Goal: Ask a question: Seek information or help from site administrators or community

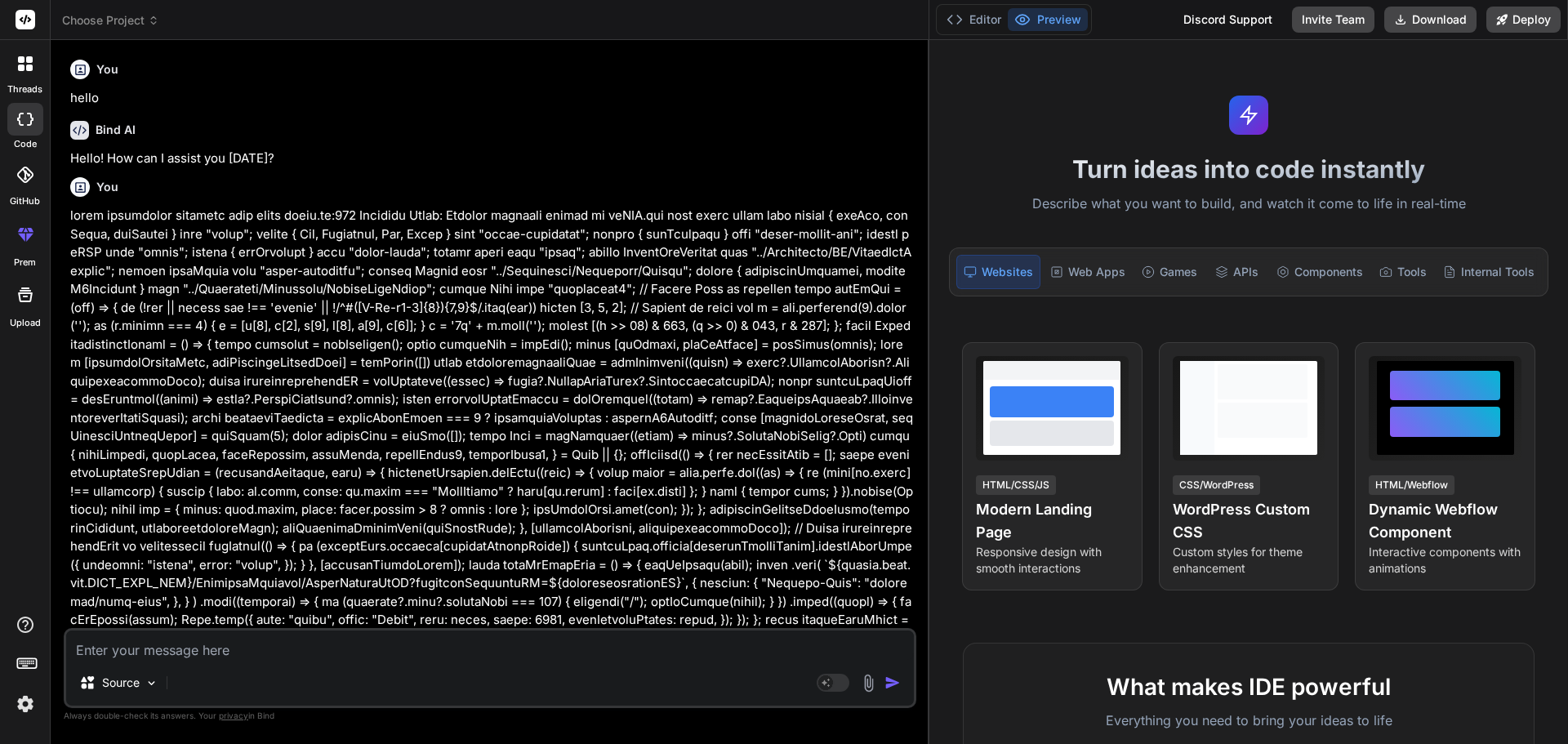
scroll to position [5093, 0]
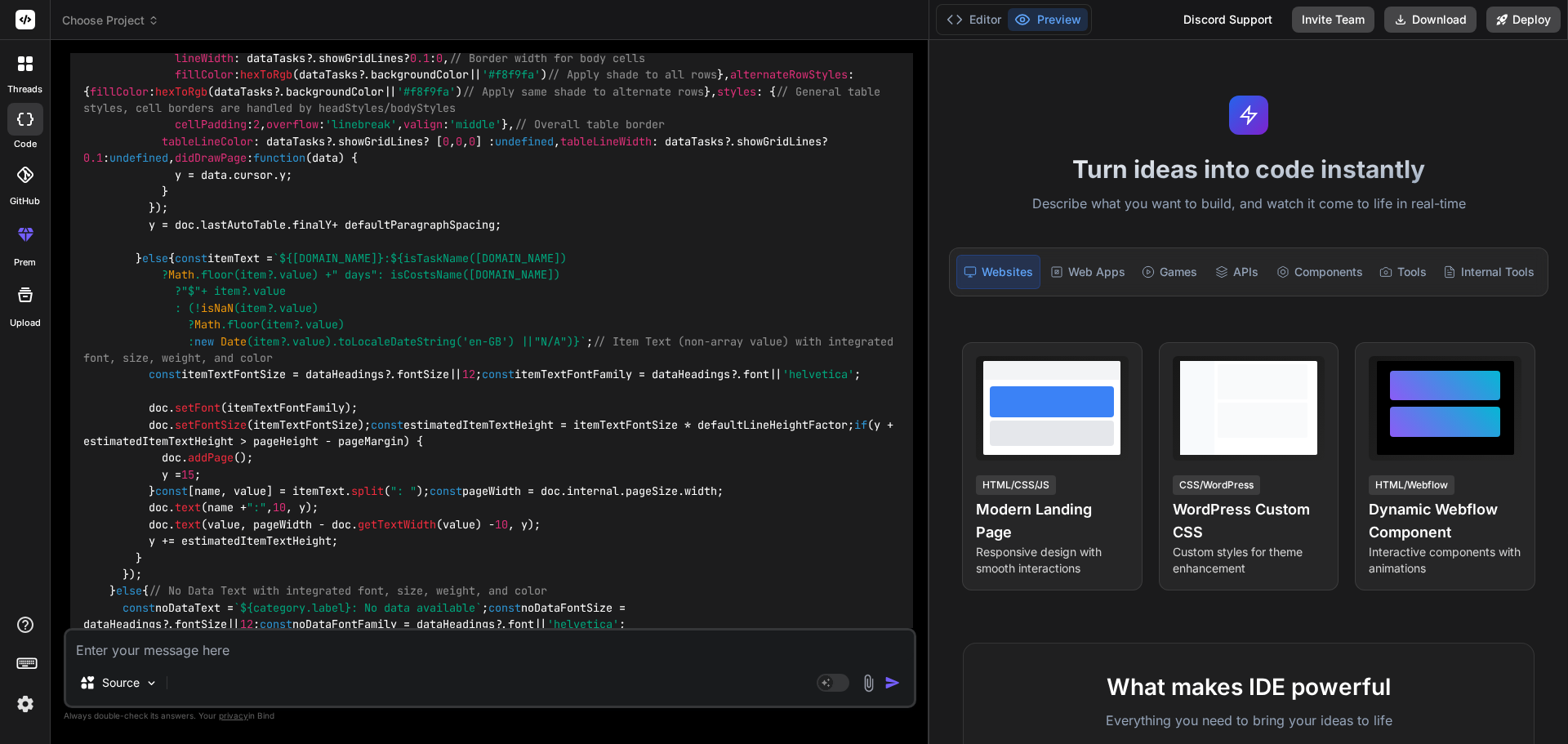
click at [212, 648] on textarea at bounding box center [489, 645] width 847 height 29
type textarea "r"
type textarea "x"
type textarea "ro"
type textarea "x"
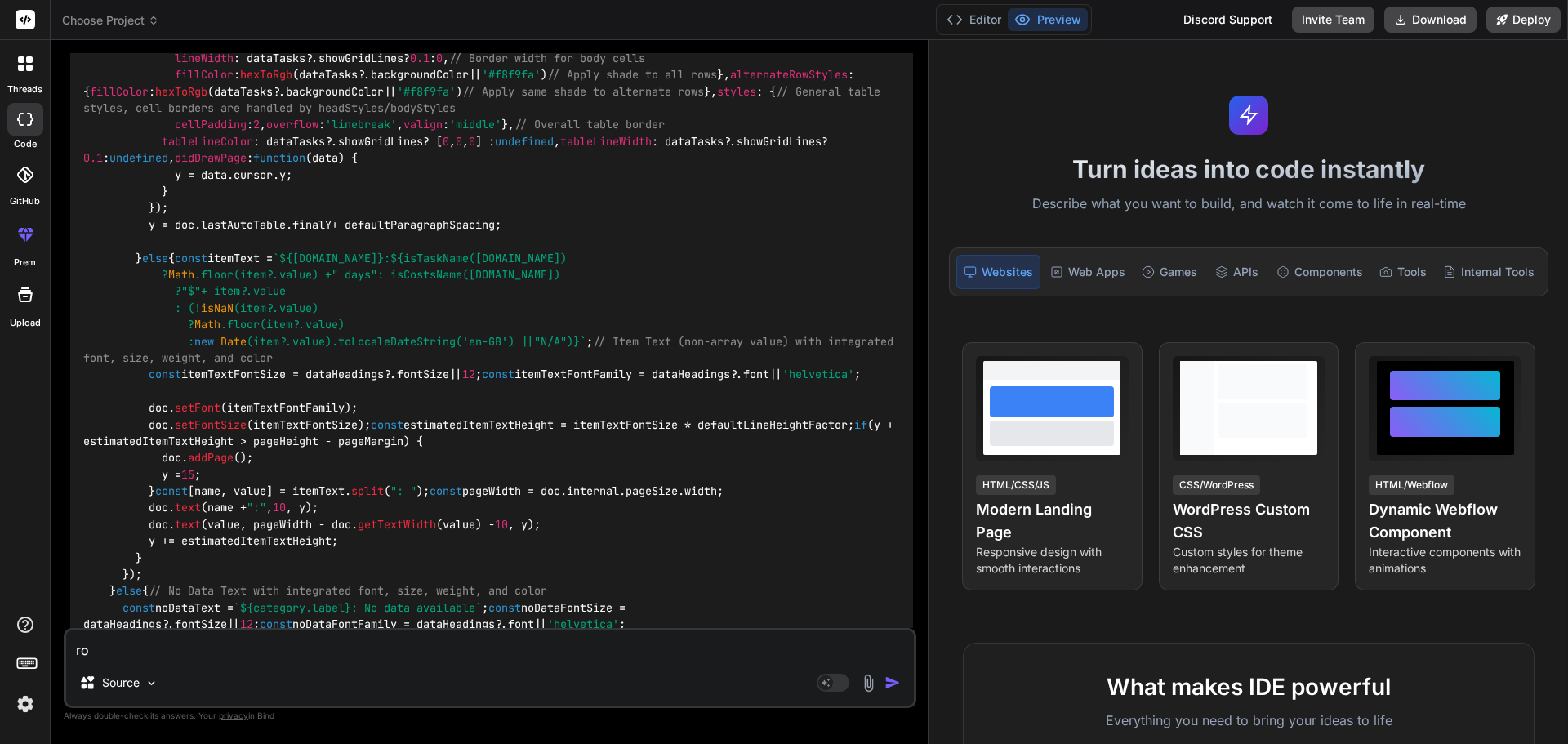
type textarea "row"
type textarea "x"
type textarea "row"
type textarea "x"
type textarea "row b"
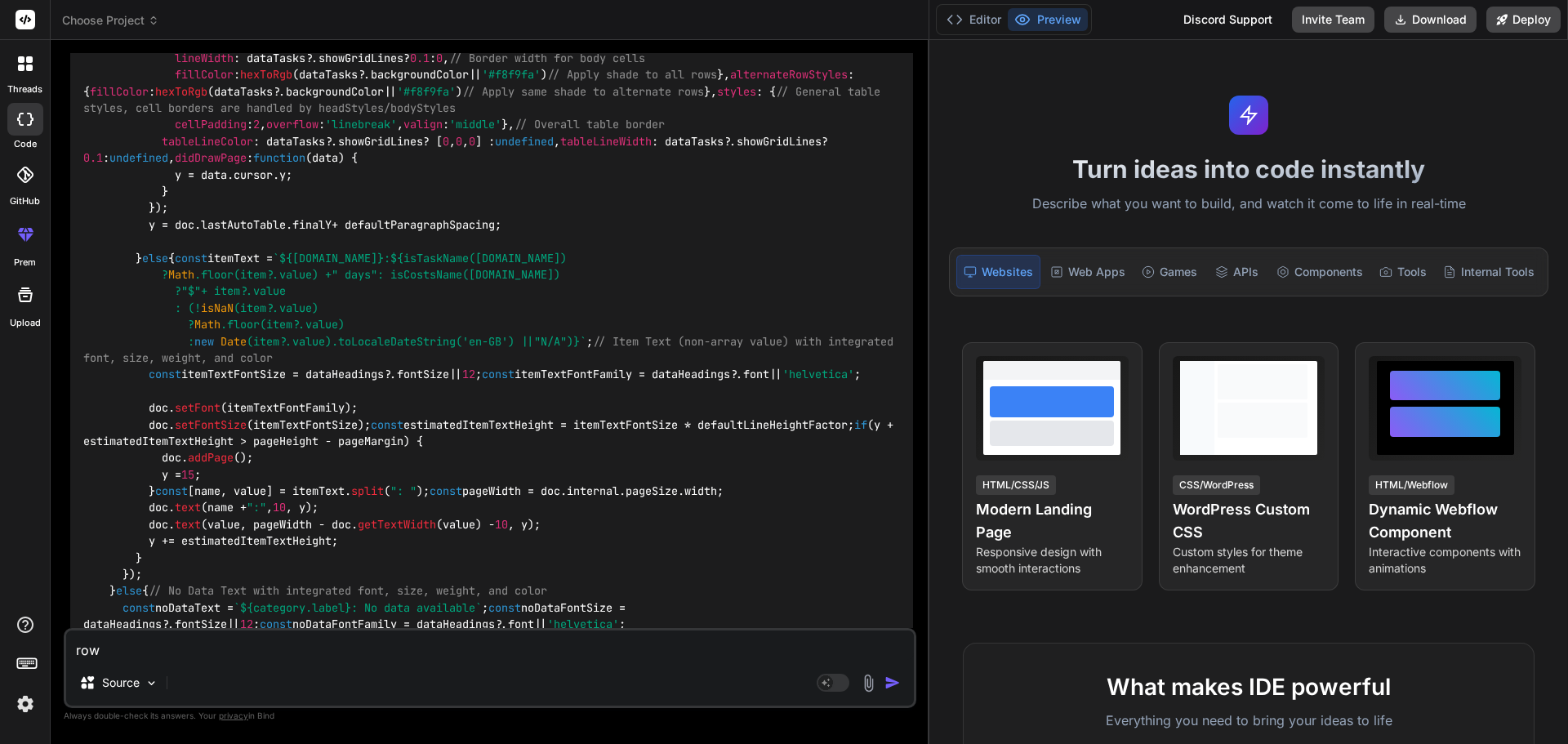
type textarea "x"
type textarea "row bo"
type textarea "x"
type textarea "row bot"
type textarea "x"
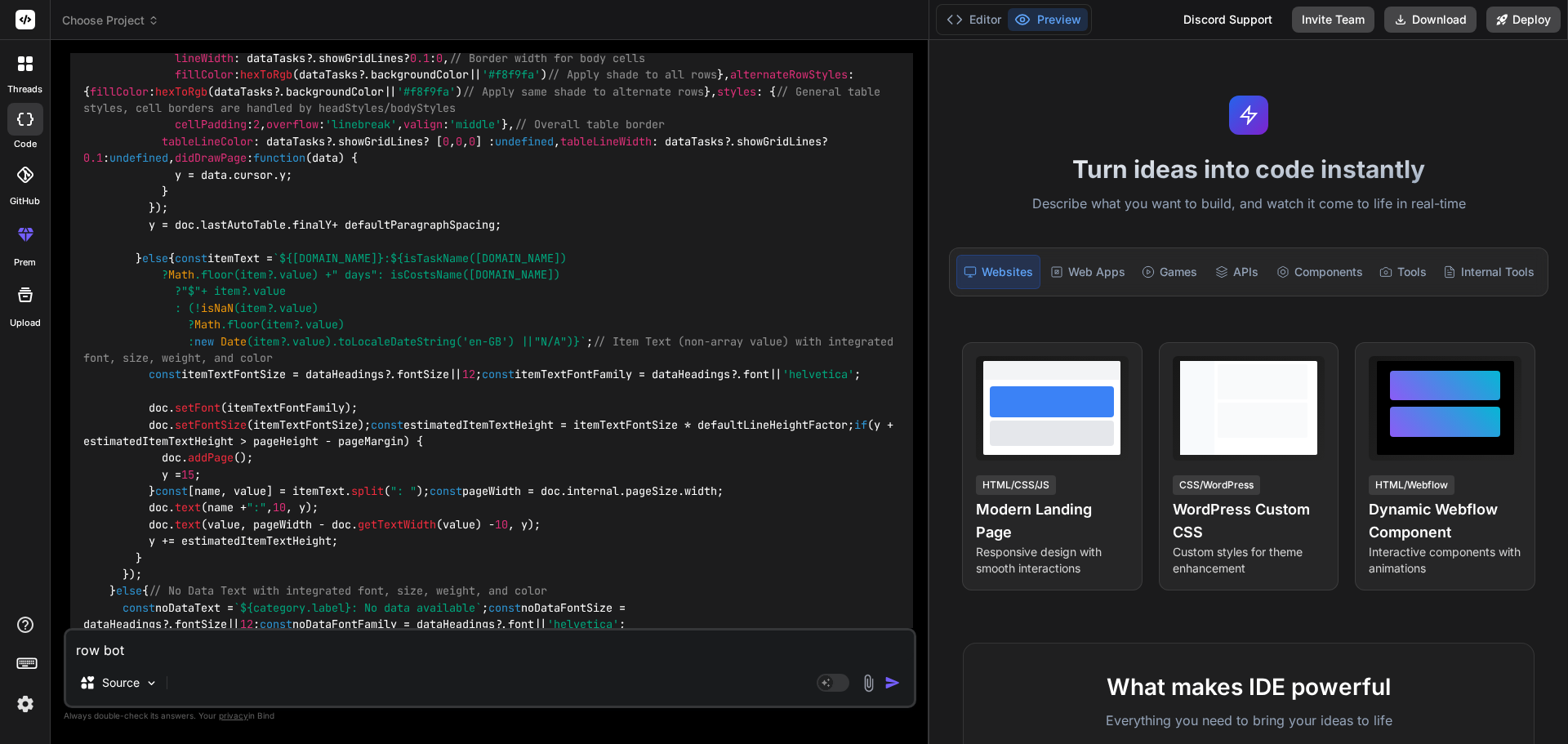
type textarea "row [PERSON_NAME]"
type textarea "x"
type textarea "row [PERSON_NAME]"
type textarea "x"
type textarea "row bottom"
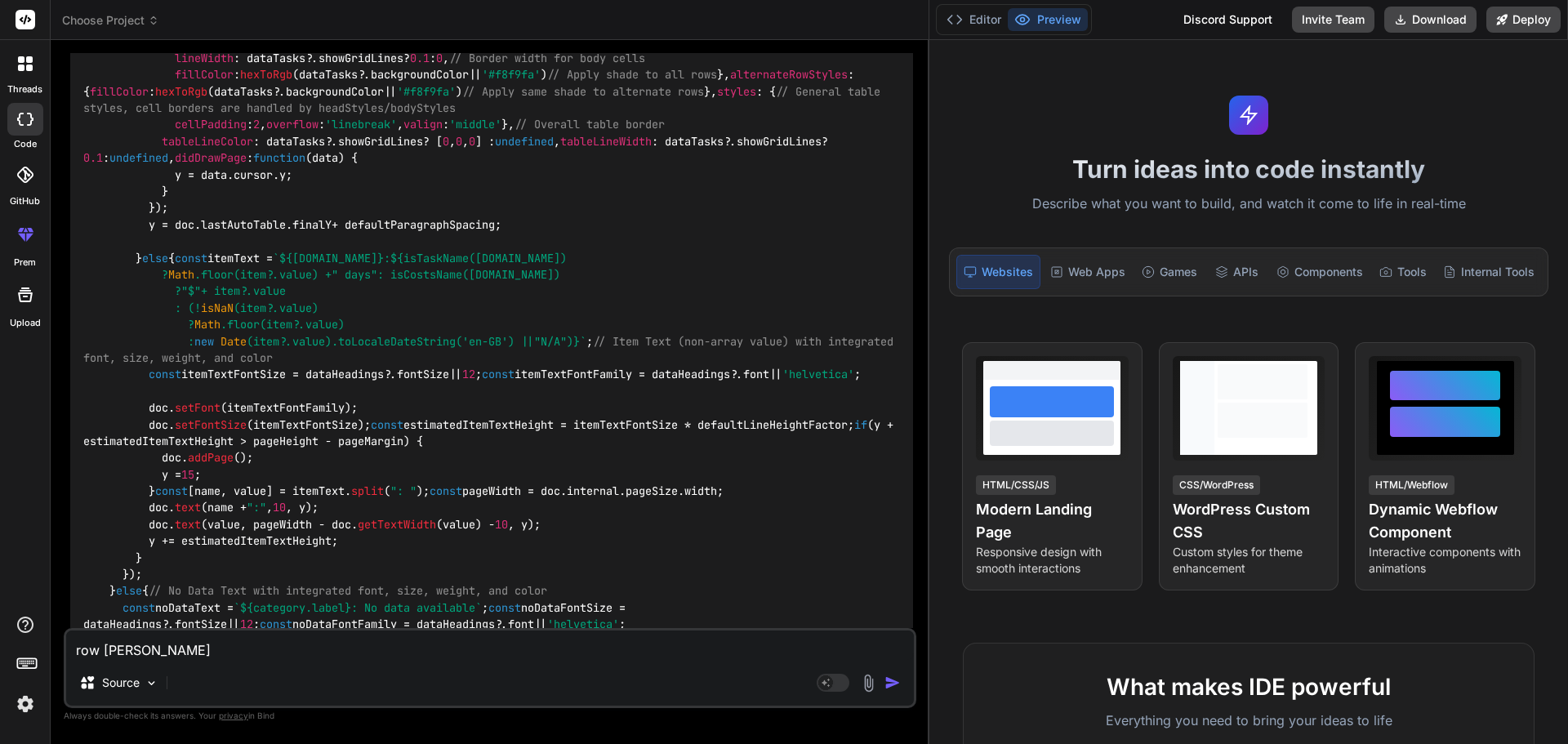
type textarea "x"
type textarea "row bottom"
type textarea "x"
type textarea "row bottom b"
type textarea "x"
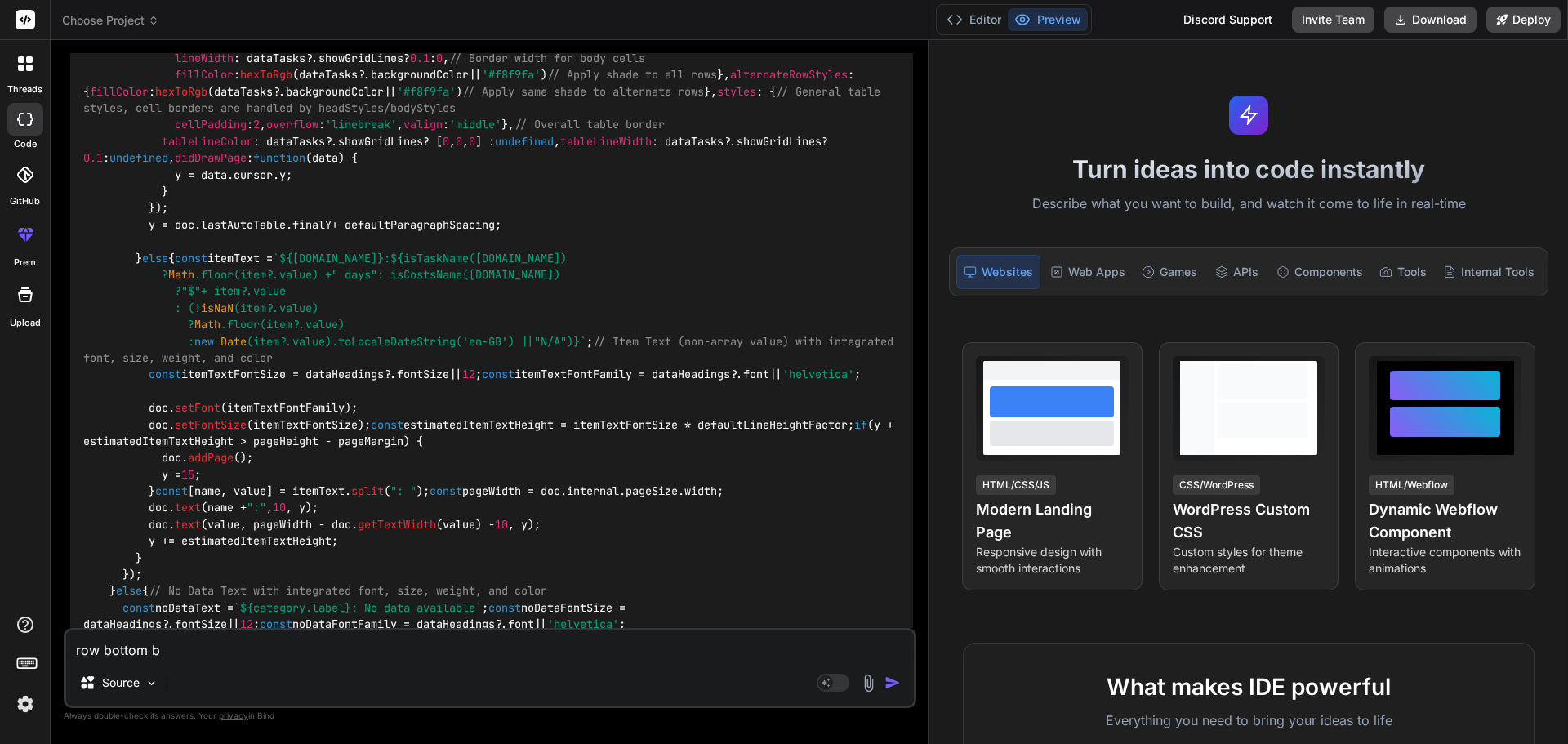
type textarea "row bottom bo"
type textarea "x"
type textarea "row bottom bor"
type textarea "x"
type textarea "row bottom bord"
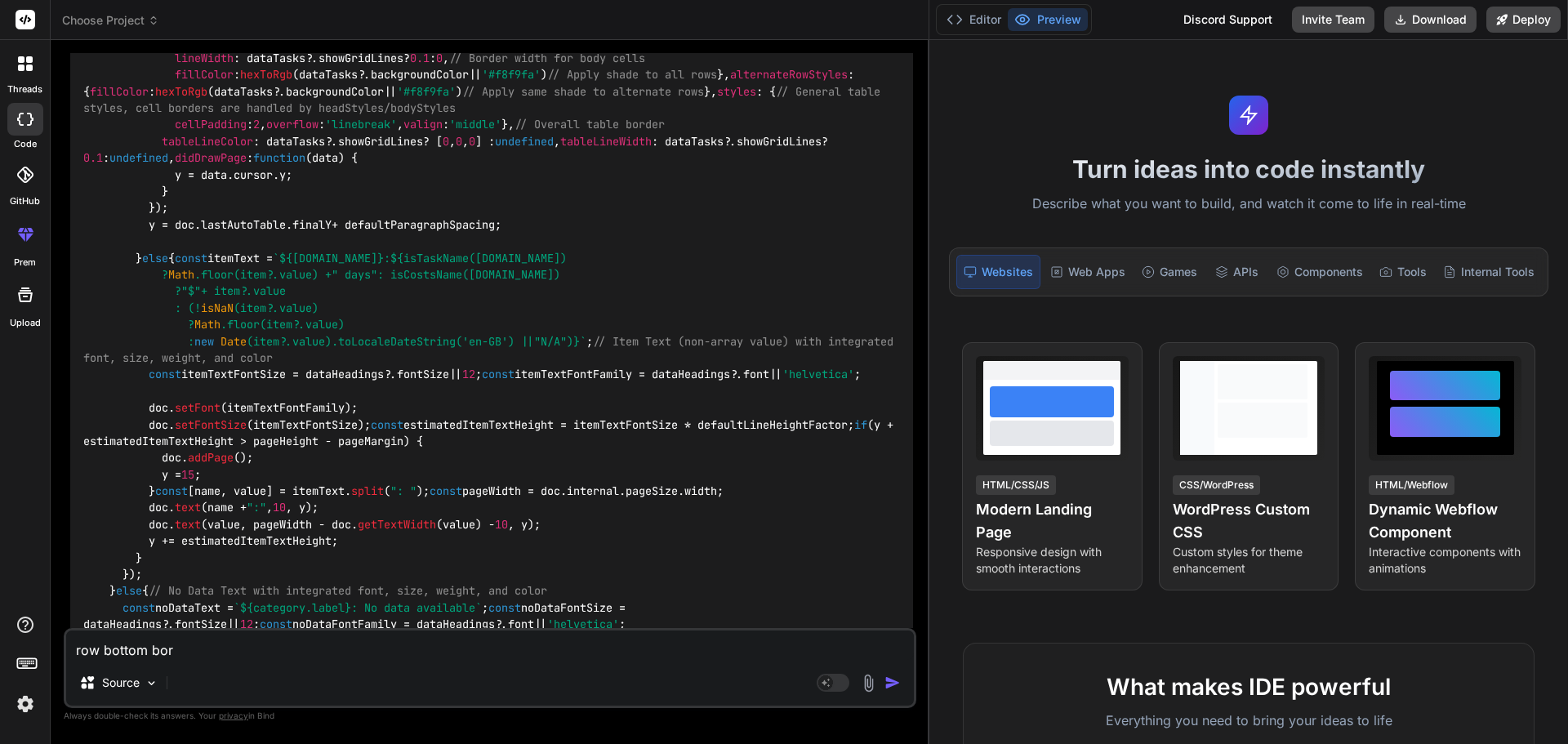
type textarea "x"
type textarea "row bottom borde"
type textarea "x"
type textarea "row bottom border"
type textarea "x"
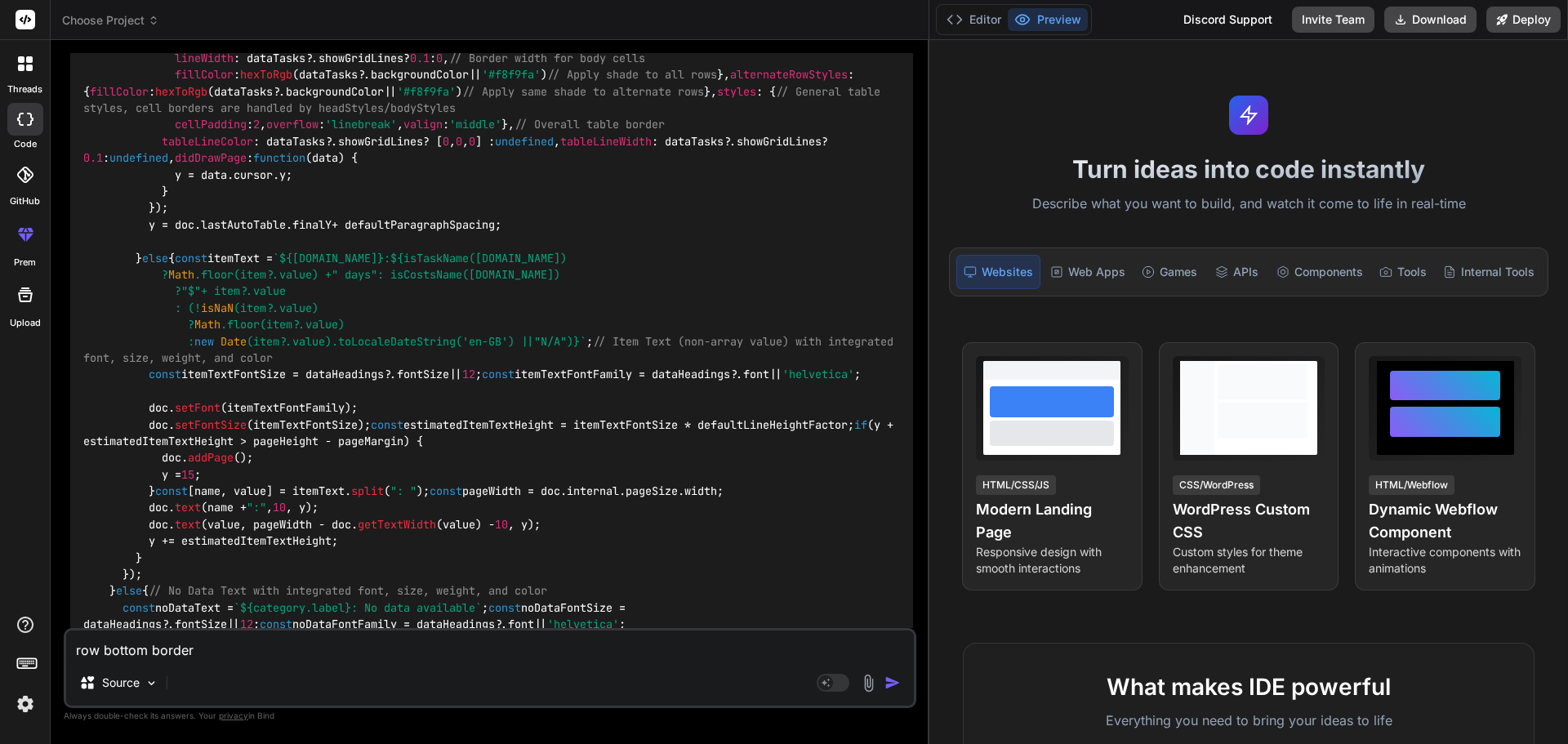
type textarea "row bottom border"
type textarea "x"
type textarea "row bottom border e"
type textarea "x"
type textarea "row bottom border ev"
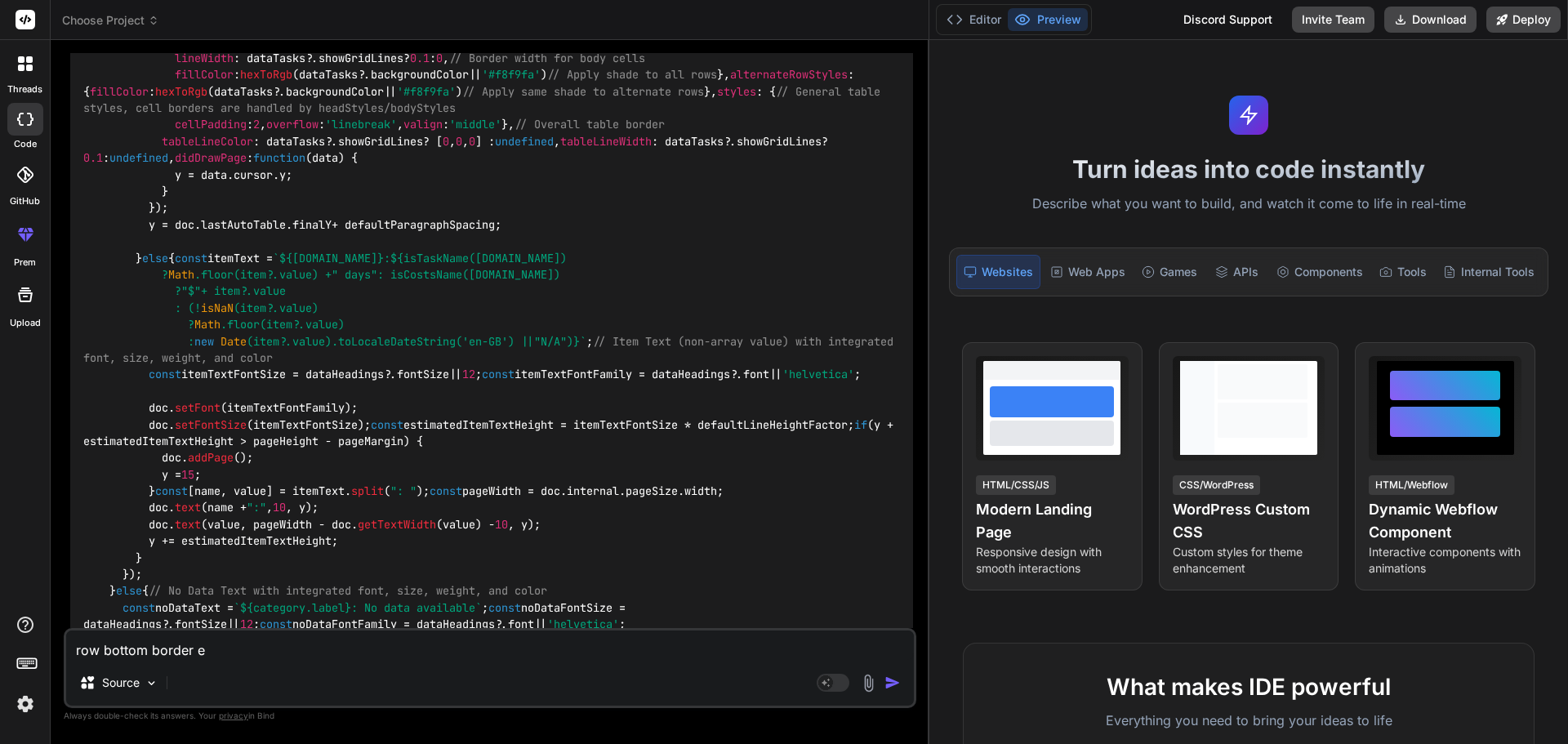
type textarea "x"
type textarea "row bottom border eve"
type textarea "x"
type textarea "row bottom border ever"
type textarea "x"
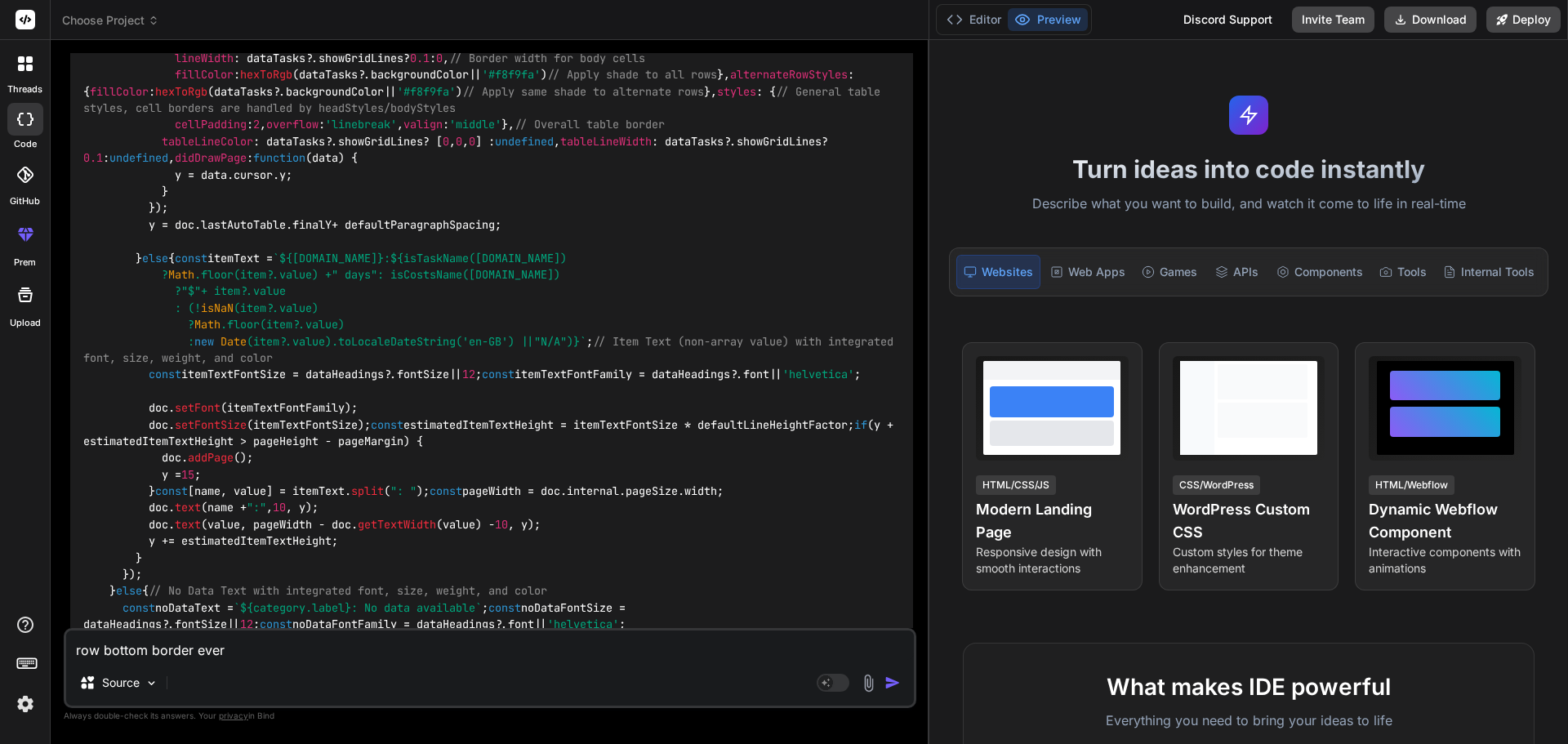
type textarea "row bottom border every"
type textarea "x"
type textarea "row bottom border every"
type textarea "x"
type textarea "row bottom border every r"
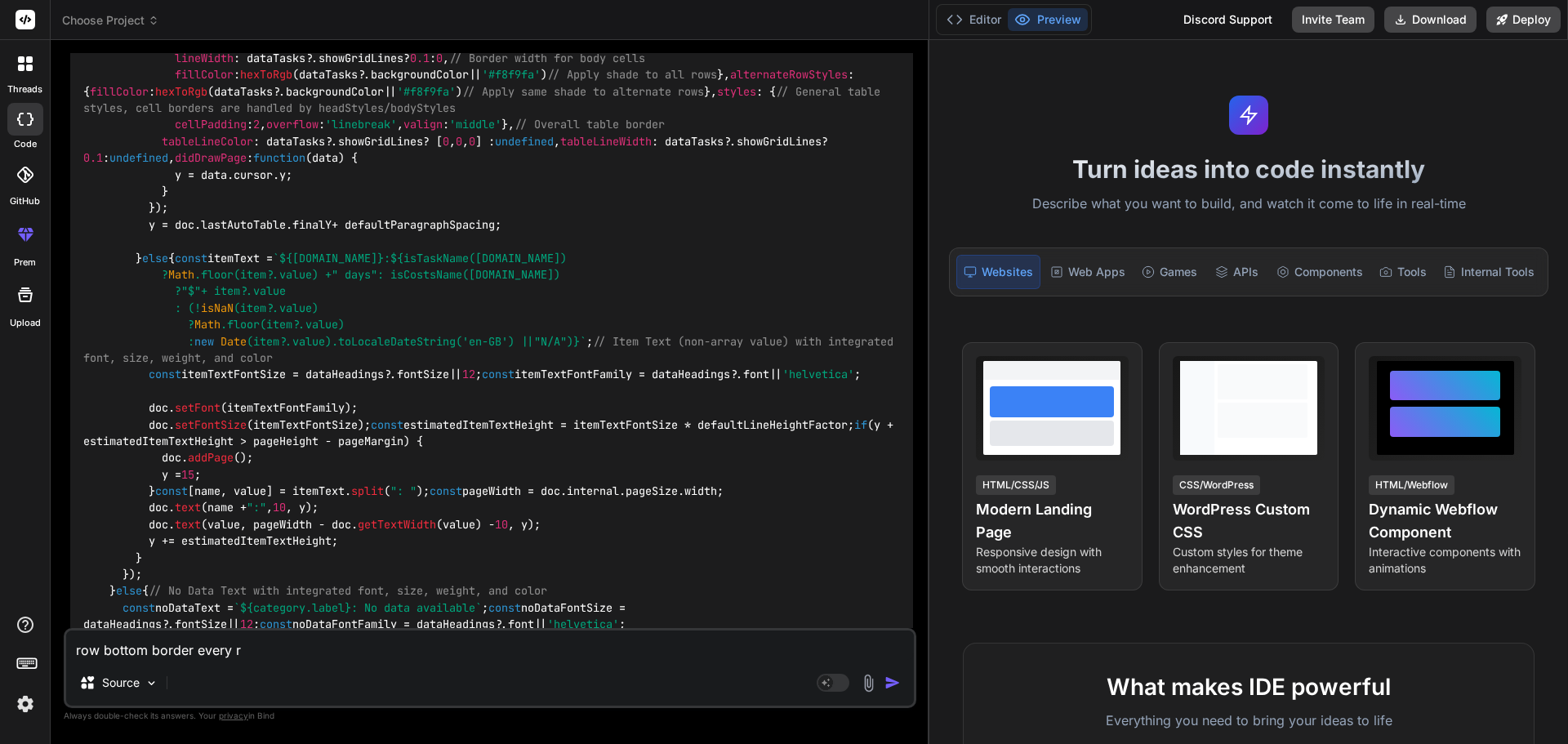
type textarea "x"
type textarea "row bottom border every ro"
type textarea "x"
type textarea "row bottom border every [PERSON_NAME]"
type textarea "x"
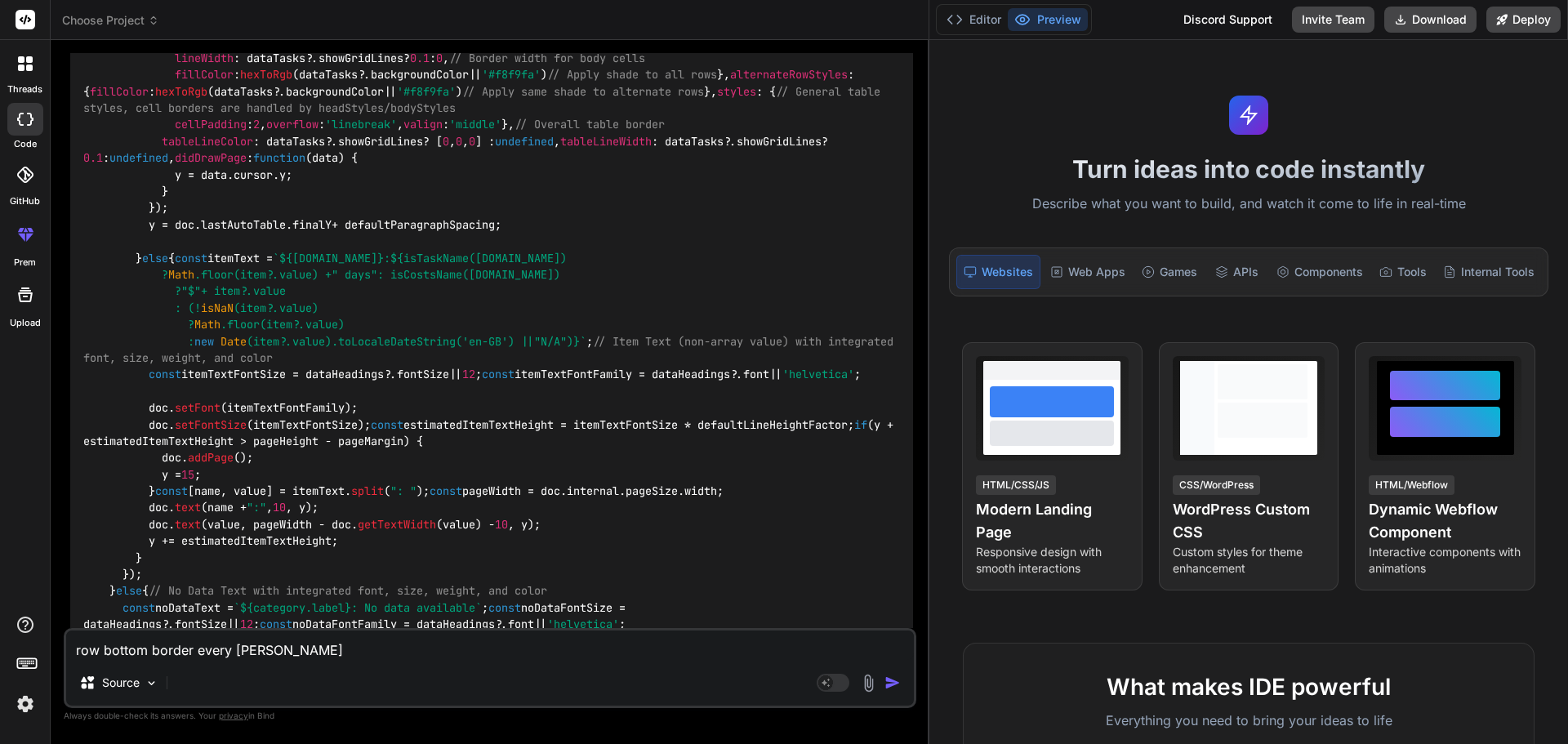
type textarea "row bottom border every [PERSON_NAME]"
type textarea "x"
type textarea "row bottom border every [PERSON_NAME]"
type textarea "x"
type textarea "row bottom border every ro"
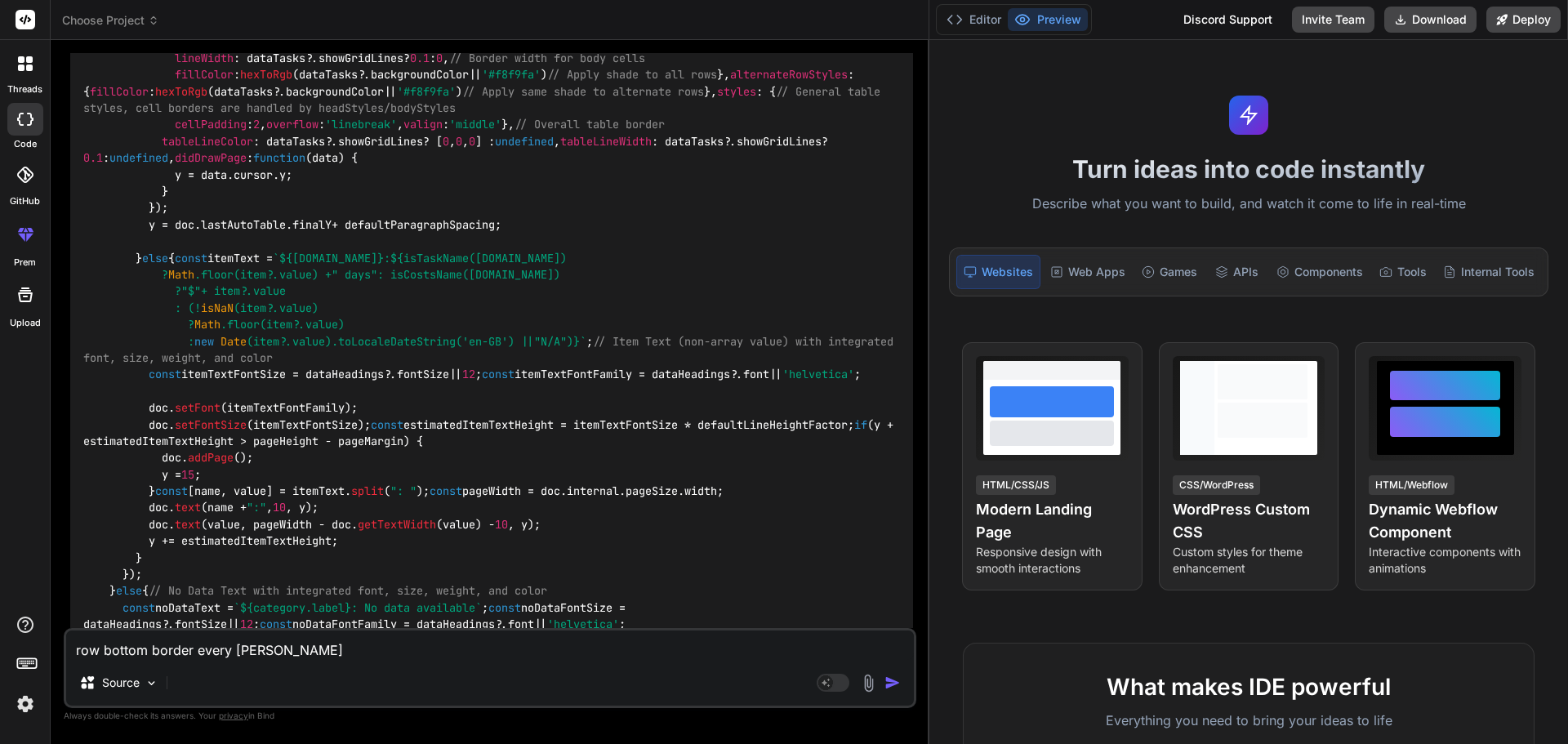
type textarea "x"
type textarea "row bottom border every row"
type textarea "x"
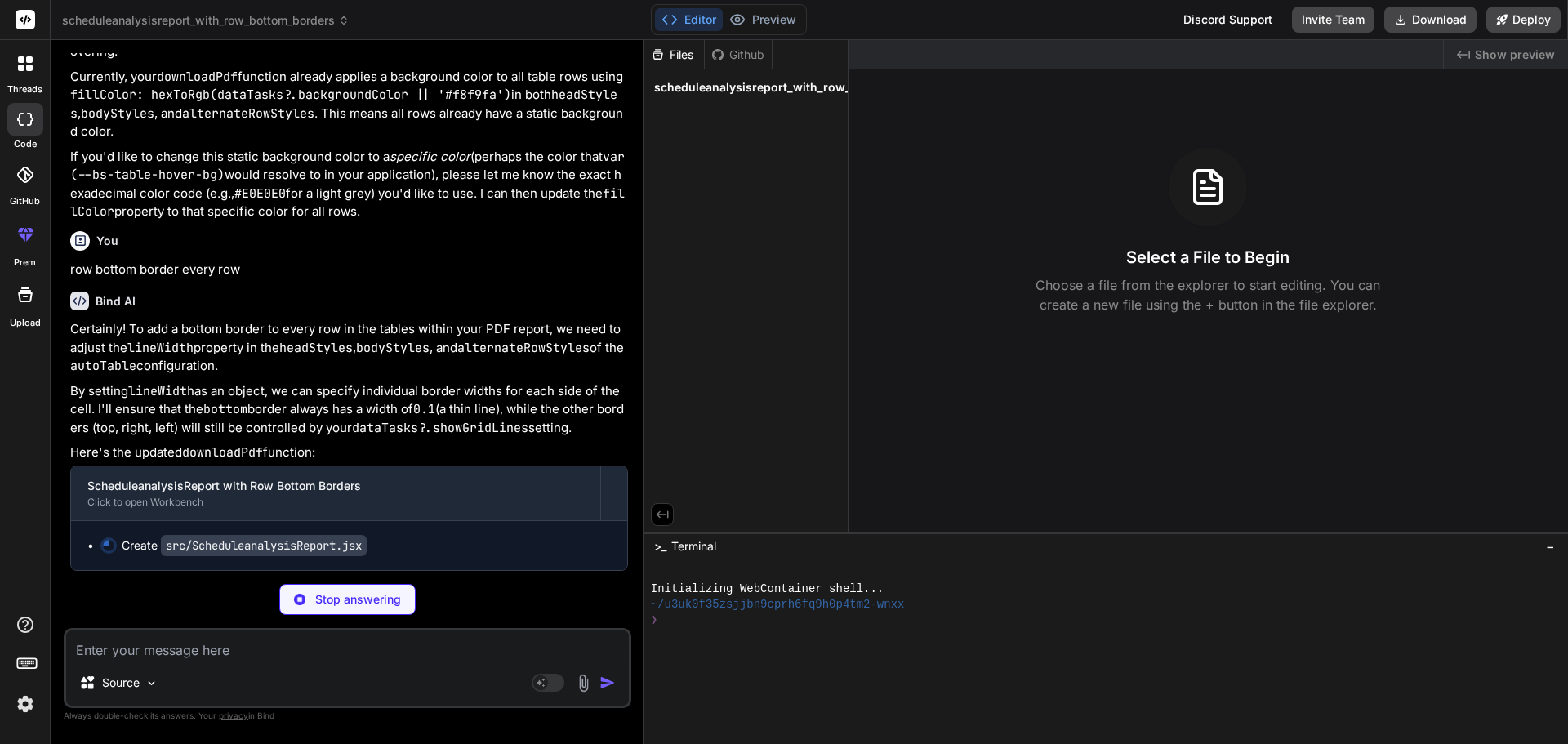
scroll to position [9726, 0]
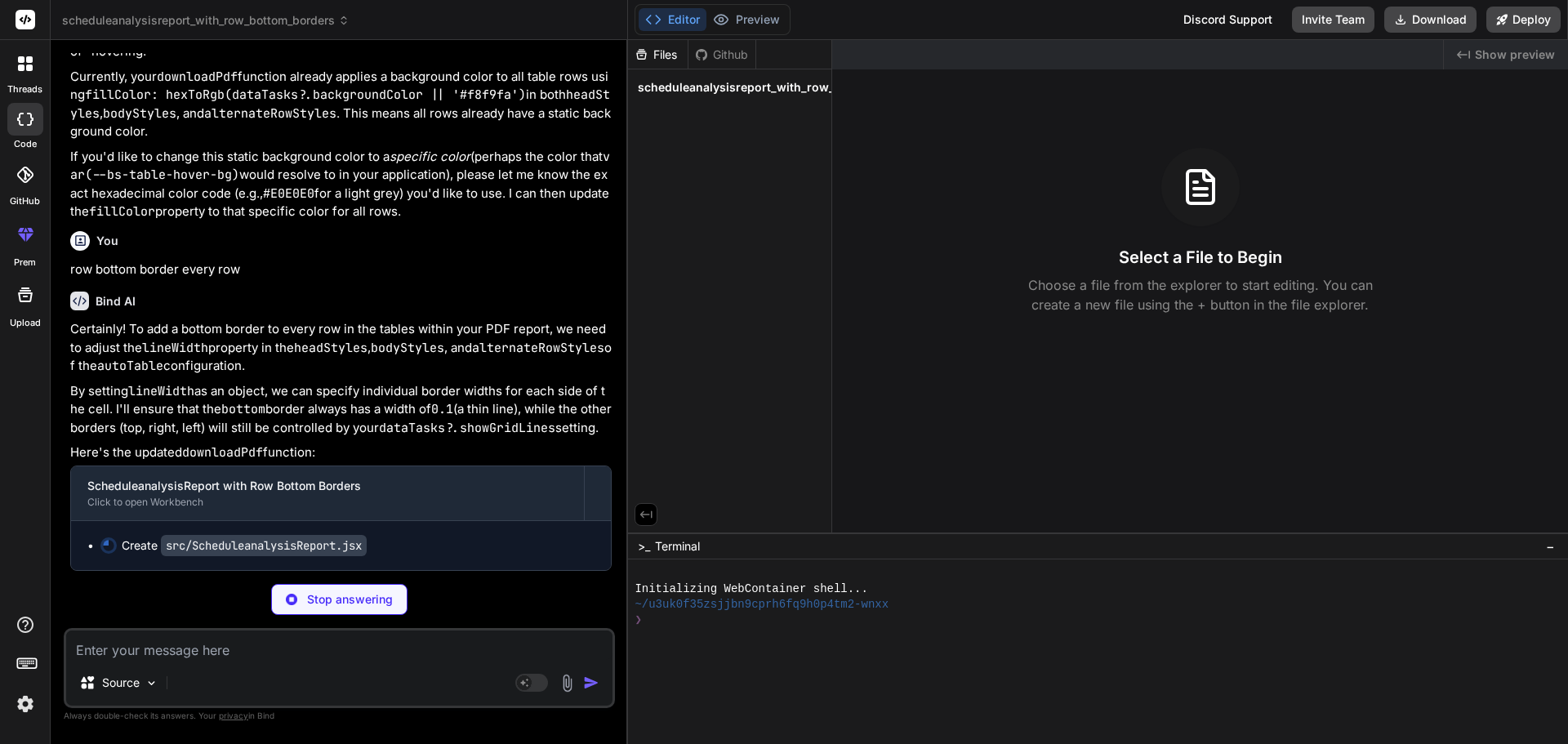
drag, startPoint x: 928, startPoint y: 325, endPoint x: 597, endPoint y: 325, distance: 331.0
click at [597, 325] on div "Bind AI Web Search Created with Pixso. Code Generator You hello Bind AI Hello! …" at bounding box center [339, 393] width 577 height 704
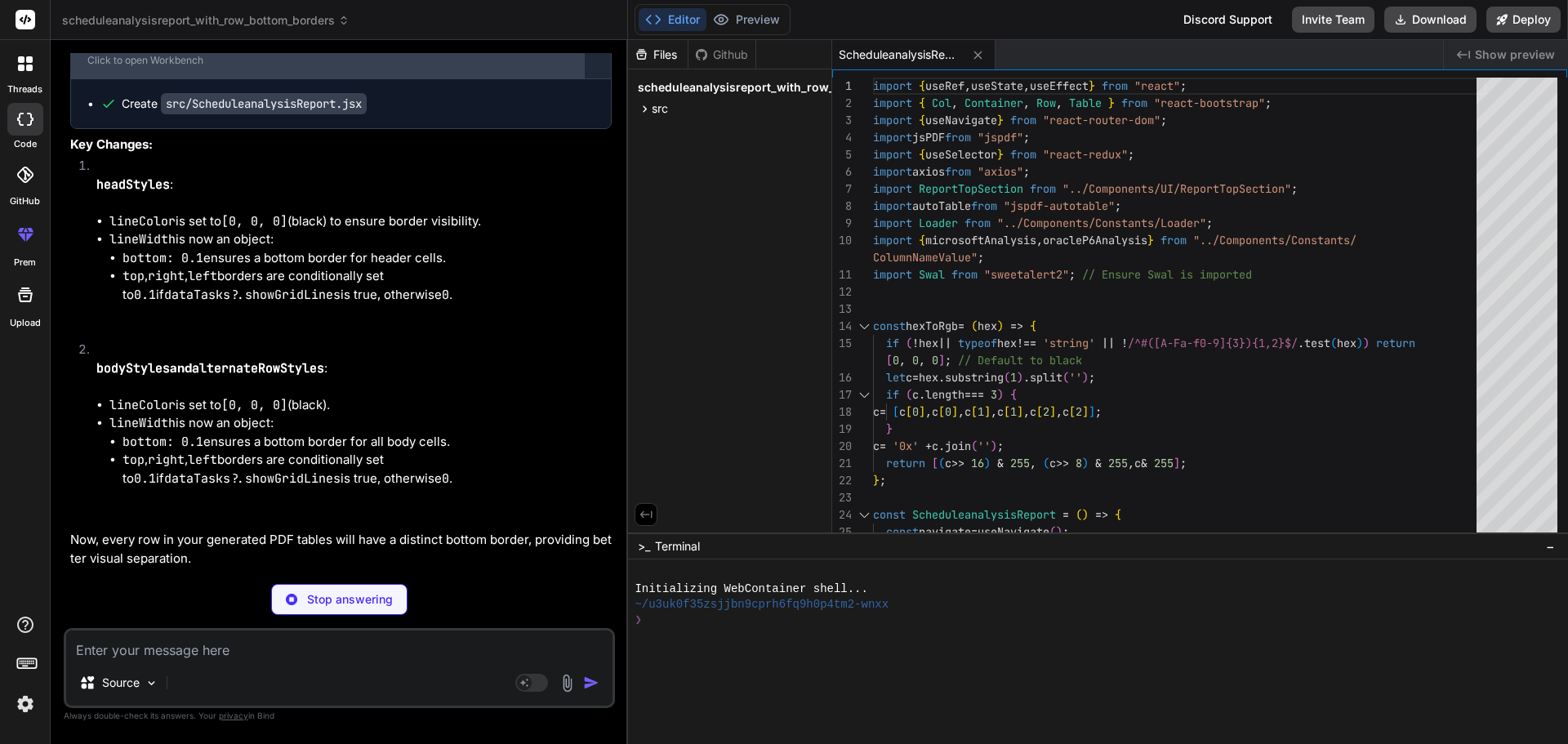
type textarea "x"
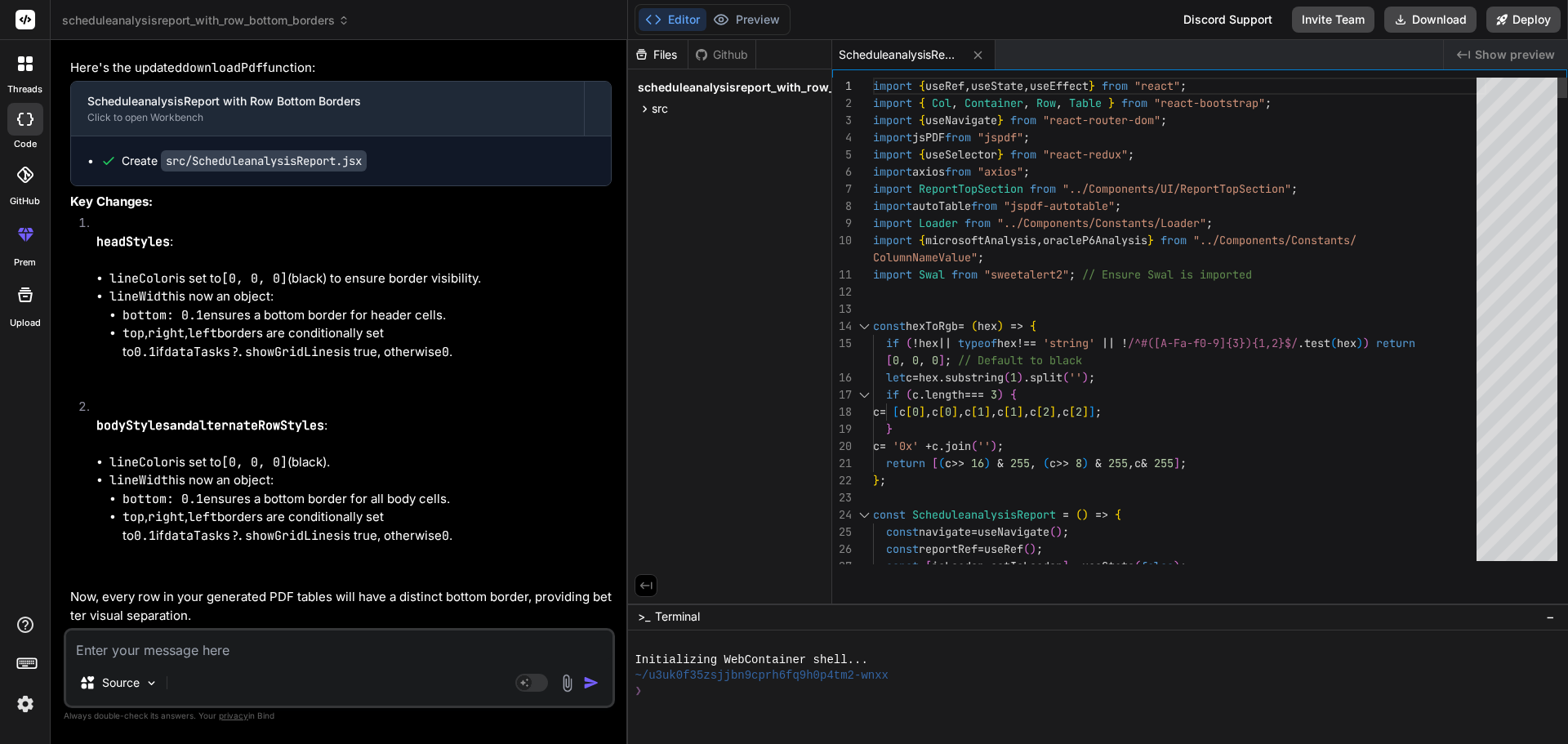
drag, startPoint x: 1208, startPoint y: 534, endPoint x: 1254, endPoint y: 783, distance: 253.2
click at [1254, 743] on html "threads code GitHub prem Upload scheduleanalysisreport_with_row_bottom_borders …" at bounding box center [784, 372] width 1568 height 744
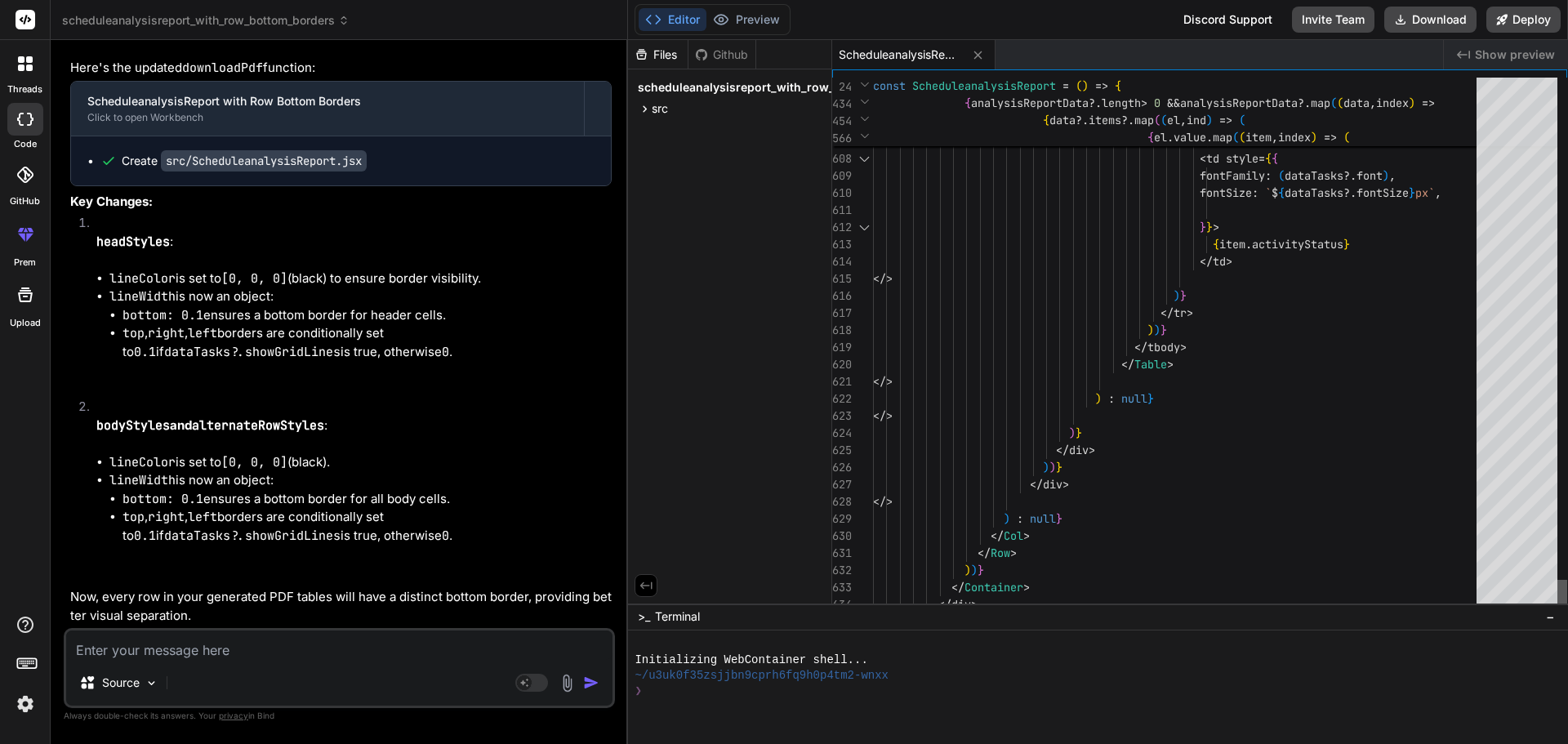
click at [1567, 592] on div at bounding box center [1561, 592] width 10 height 25
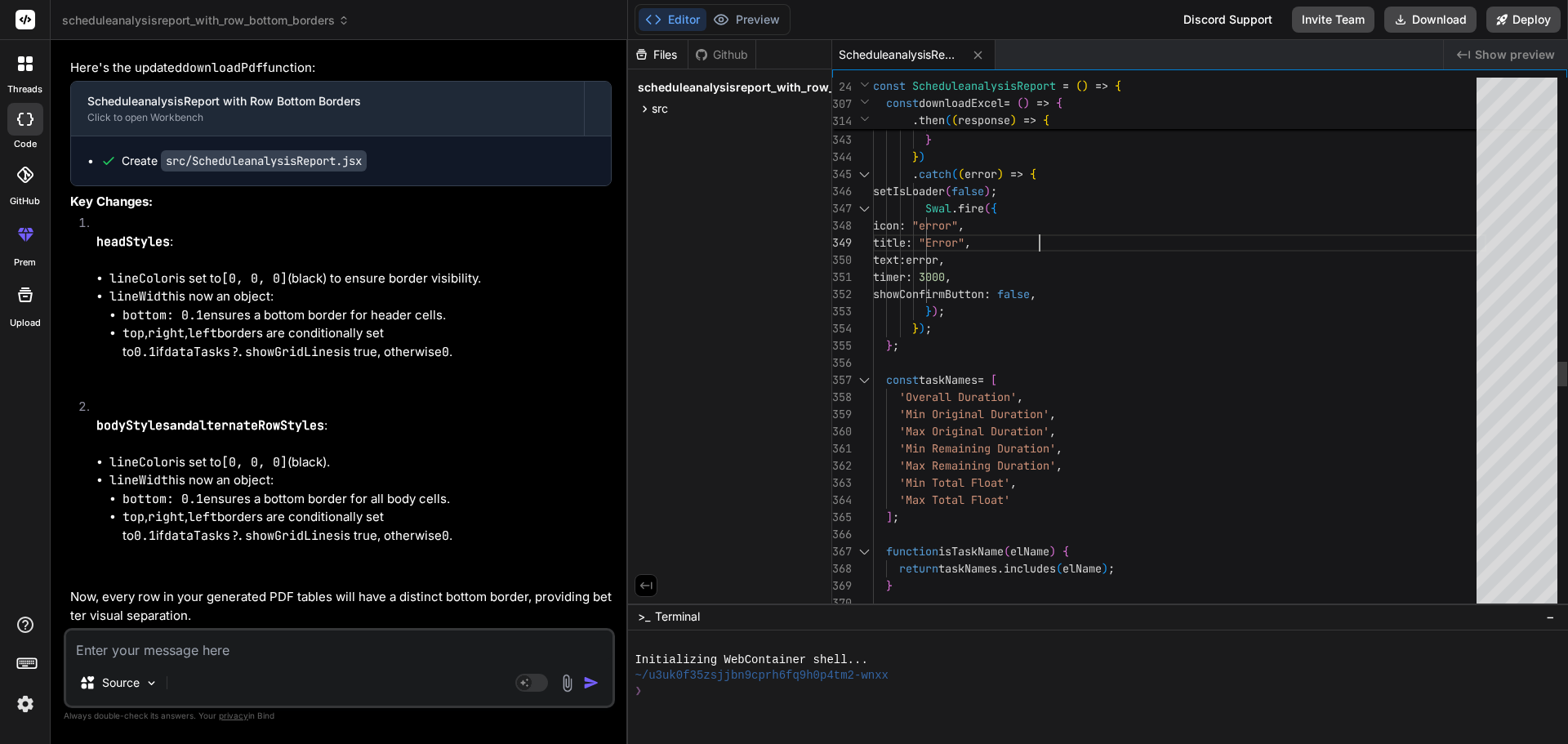
scroll to position [0, 0]
type textarea "import { useRef, useState, useEffect } from "react"; import { Col, Container, R…"
